Goal: Communication & Community: Share content

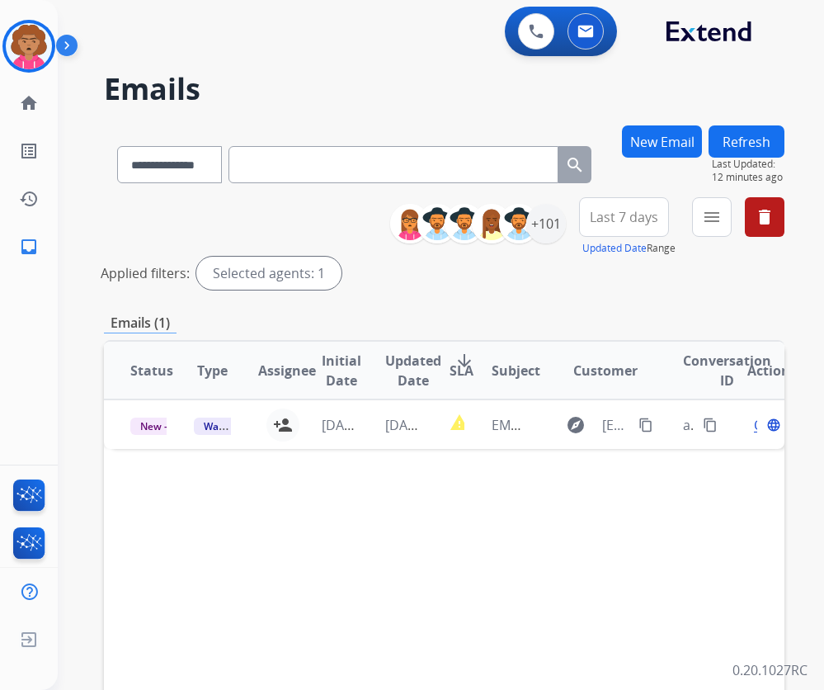
select select "**********"
click at [644, 142] on button "New Email" at bounding box center [662, 141] width 80 height 32
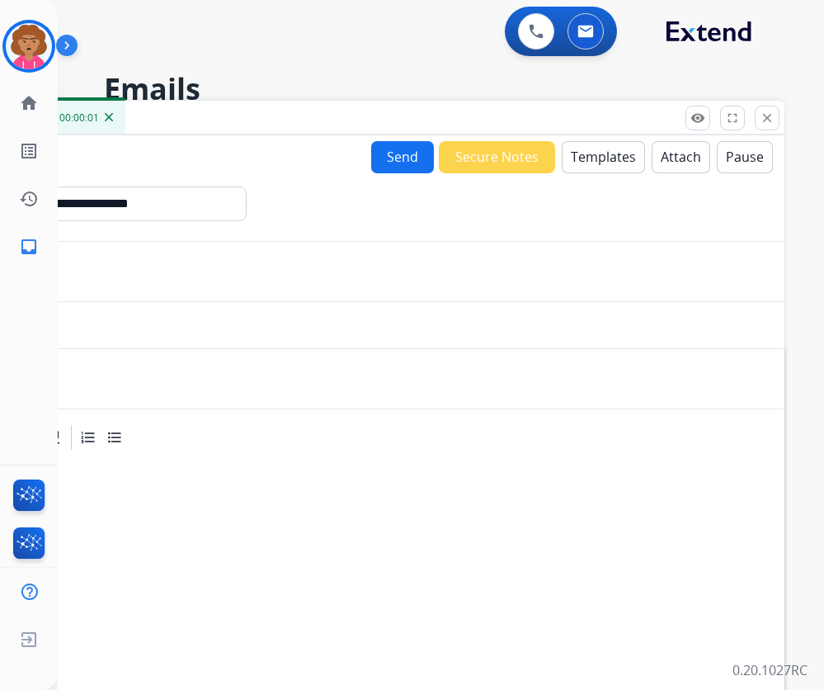
click at [584, 158] on button "Templates" at bounding box center [603, 157] width 83 height 32
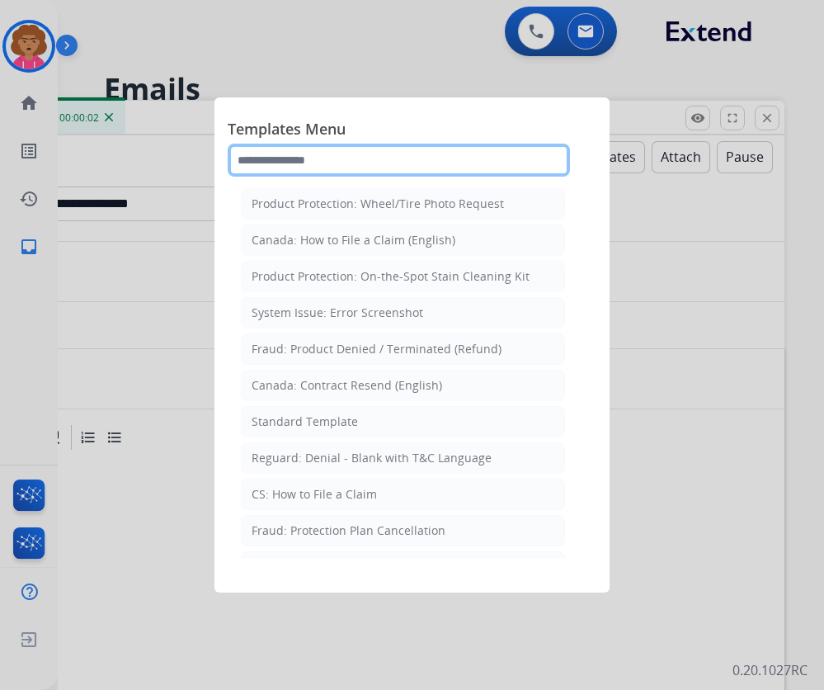
click at [300, 160] on input "text" at bounding box center [399, 160] width 342 height 33
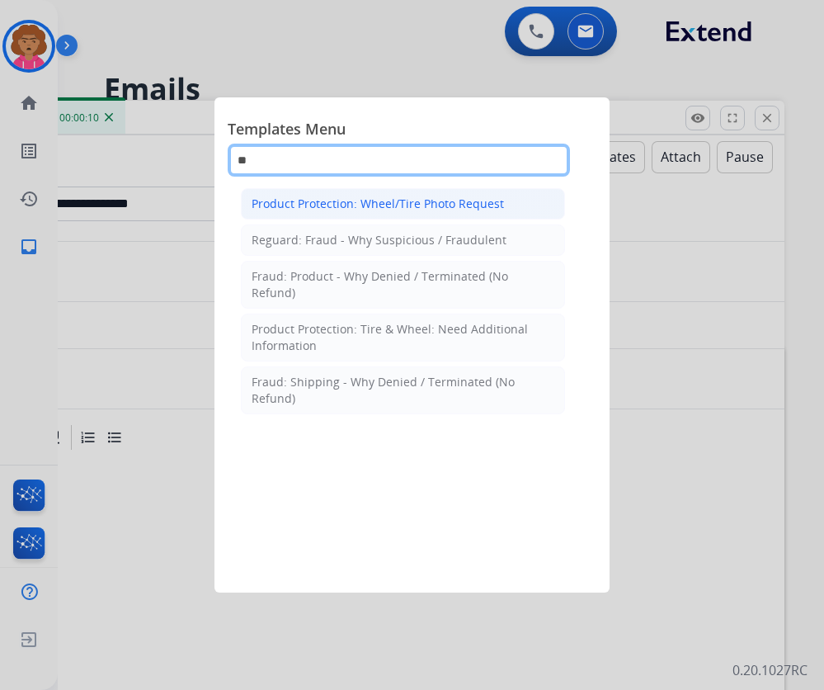
type input "**"
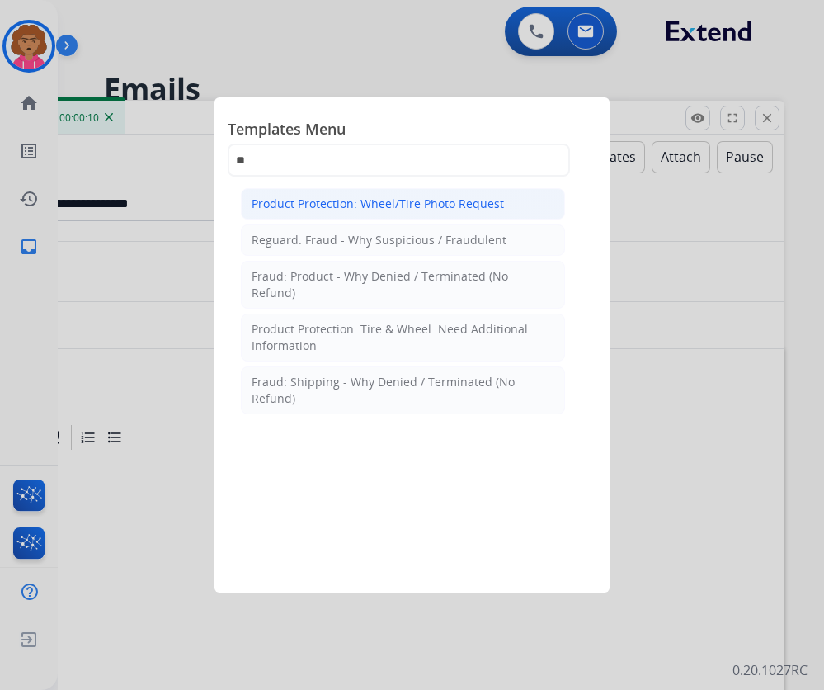
click at [396, 209] on div "Product Protection: Wheel/Tire Photo Request" at bounding box center [378, 204] width 252 height 17
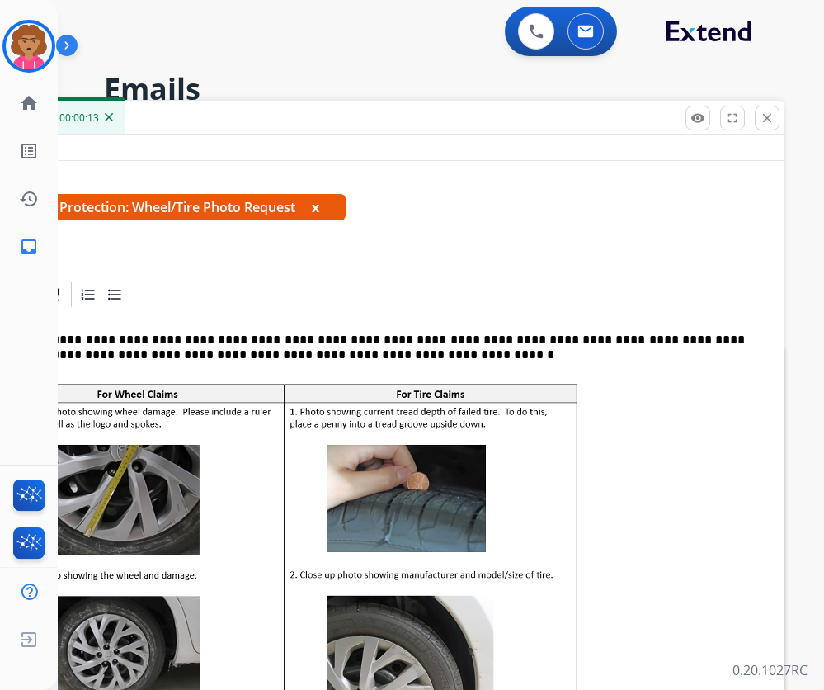
scroll to position [330, 0]
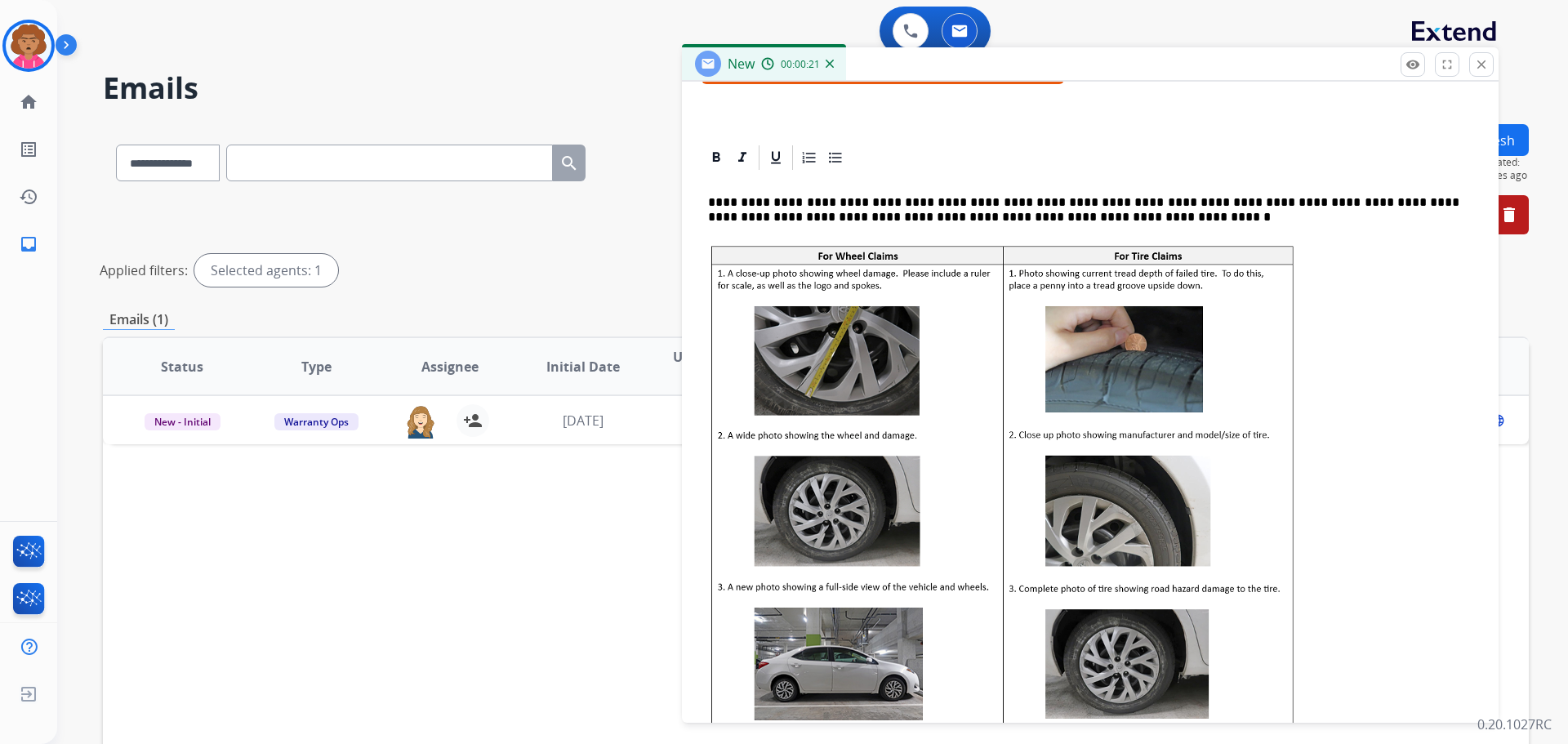
drag, startPoint x: 1268, startPoint y: 126, endPoint x: 1238, endPoint y: 73, distance: 60.9
click at [815, 73] on div "New 00:00:21" at bounding box center [1090, 64] width 817 height 35
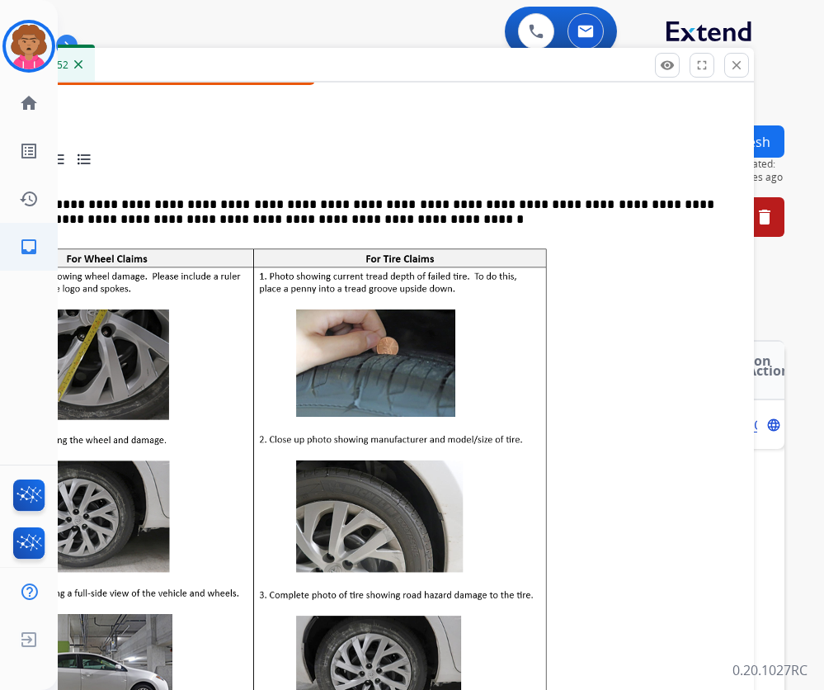
drag, startPoint x: 640, startPoint y: 413, endPoint x: 2, endPoint y: 257, distance: 657.3
click at [640, 413] on p at bounding box center [341, 584] width 772 height 681
